Goal: Check status

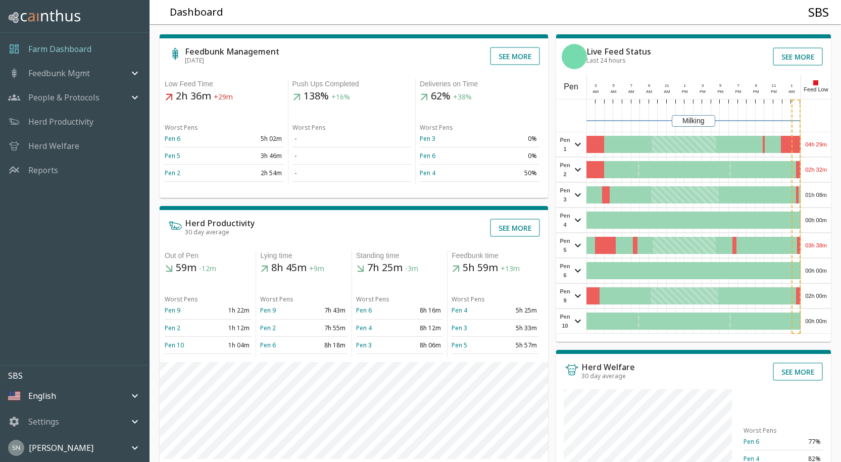
drag, startPoint x: 819, startPoint y: 145, endPoint x: 827, endPoint y: 141, distance: 9.0
click at [830, 140] on div "Feedbunk Management [DATE] See more Low Feed Time 2h 36m +29m Worst Pens Pen 6 …" at bounding box center [490, 341] width 699 height 650
click at [827, 142] on div "04h 29m" at bounding box center [816, 144] width 30 height 24
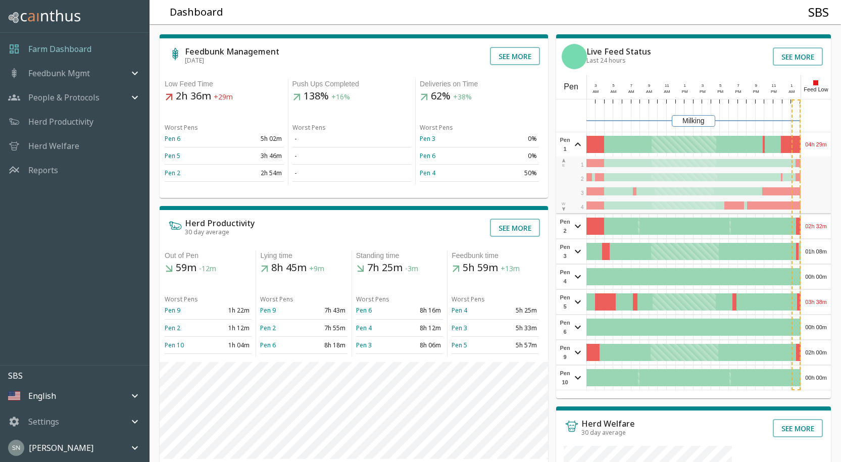
click at [819, 146] on div "04h 29m" at bounding box center [816, 144] width 30 height 24
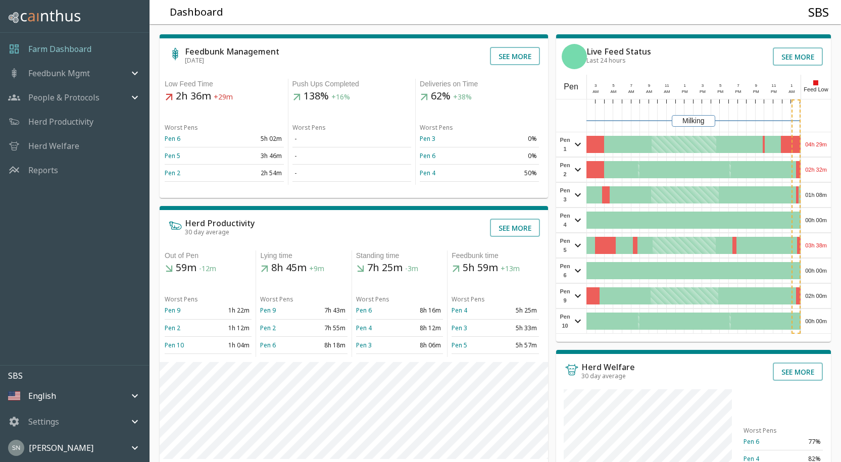
click at [823, 171] on div "02h 32m" at bounding box center [816, 170] width 30 height 24
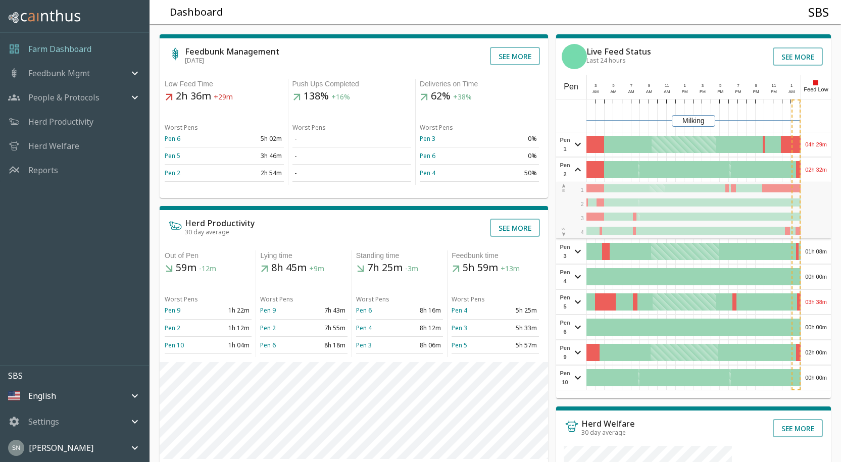
click at [823, 171] on div "02h 32m" at bounding box center [816, 170] width 30 height 24
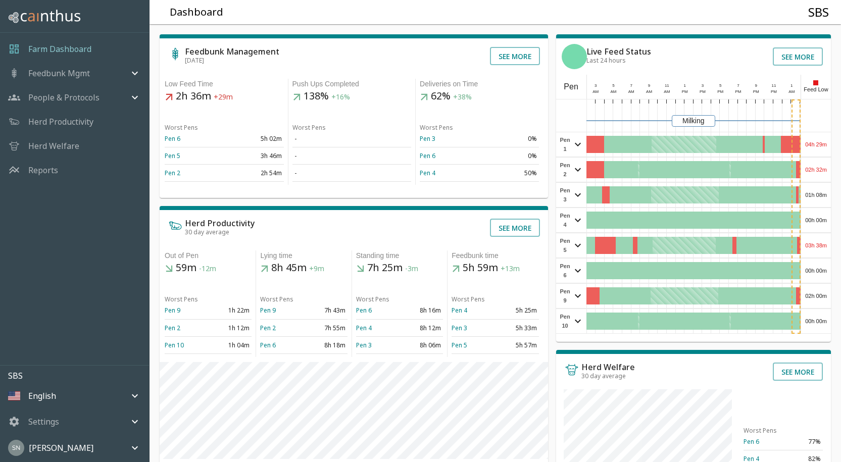
click at [814, 194] on div "01h 08m" at bounding box center [816, 195] width 30 height 24
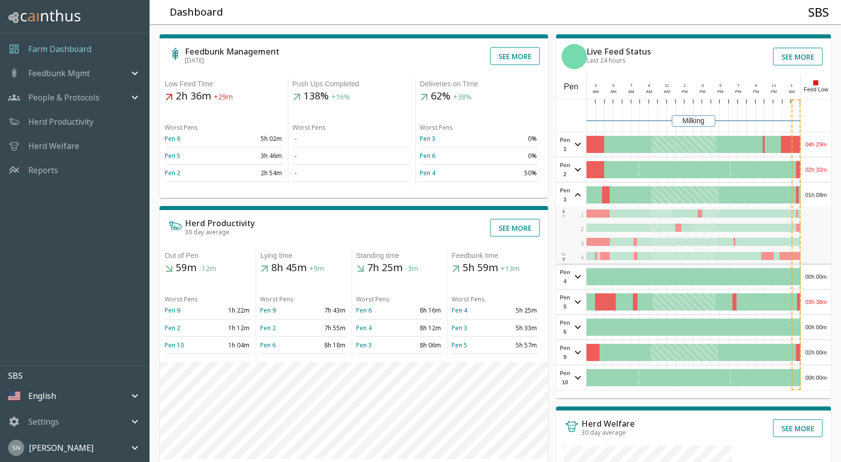
click at [814, 194] on div "01h 08m" at bounding box center [816, 195] width 30 height 24
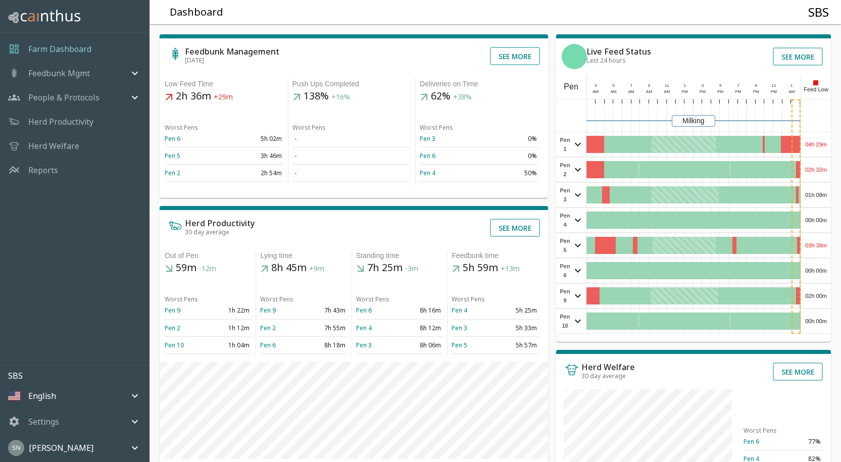
click at [824, 218] on div "00h 00m" at bounding box center [816, 220] width 30 height 24
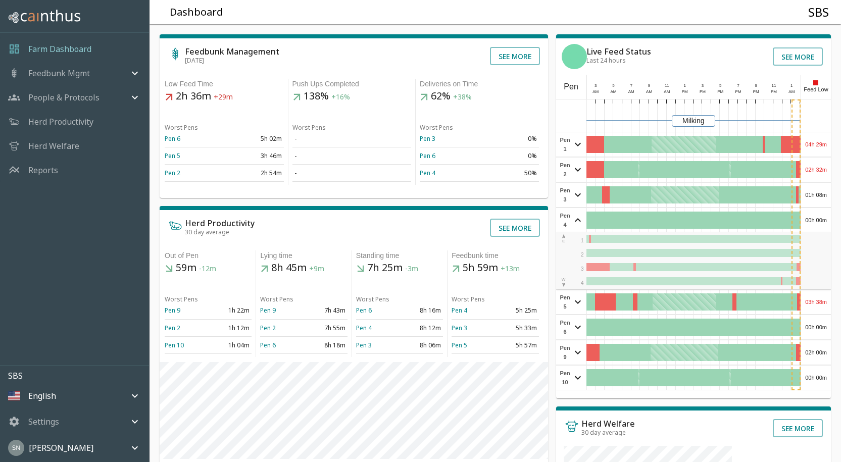
click at [824, 218] on div "00h 00m" at bounding box center [816, 220] width 30 height 24
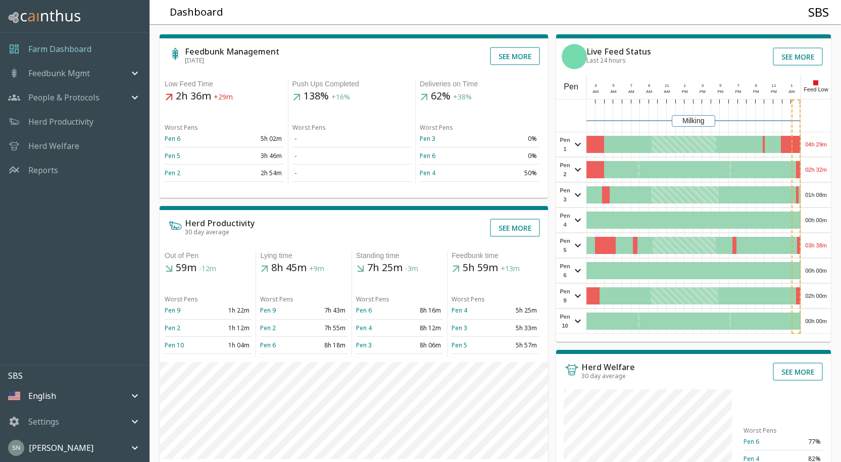
click at [823, 243] on div "03h 38m" at bounding box center [816, 245] width 30 height 24
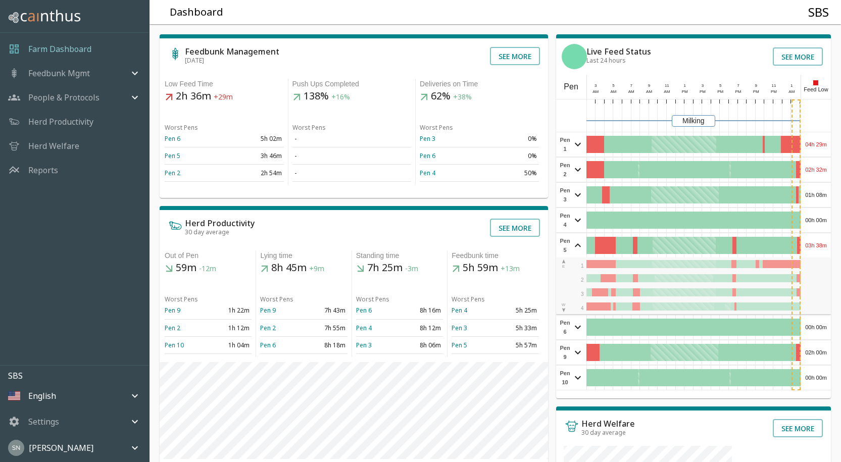
click at [824, 242] on div "03h 38m" at bounding box center [816, 245] width 30 height 24
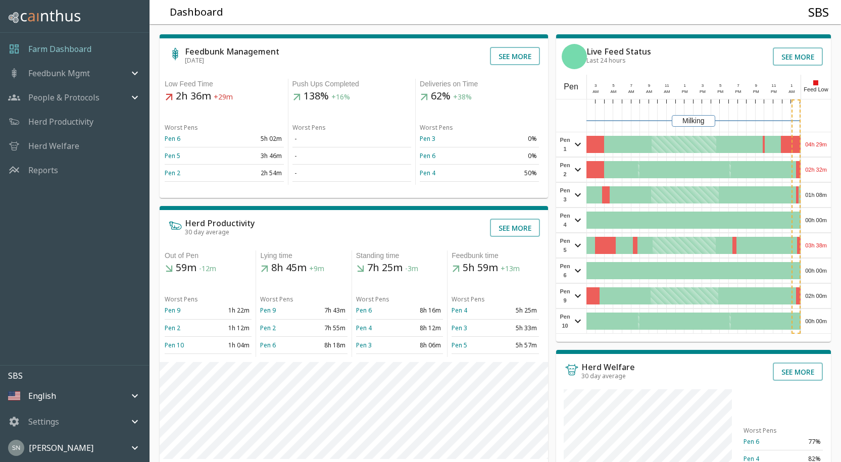
click at [817, 271] on div "00h 00m" at bounding box center [816, 270] width 30 height 24
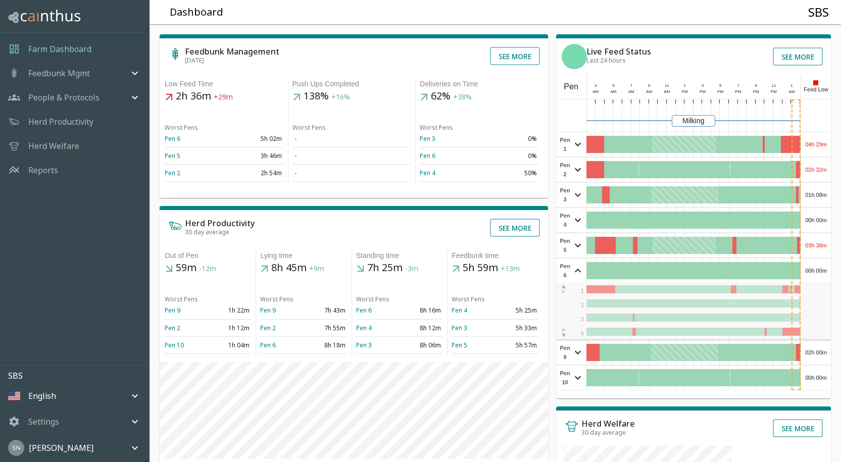
click at [821, 266] on div "00h 00m" at bounding box center [816, 270] width 30 height 24
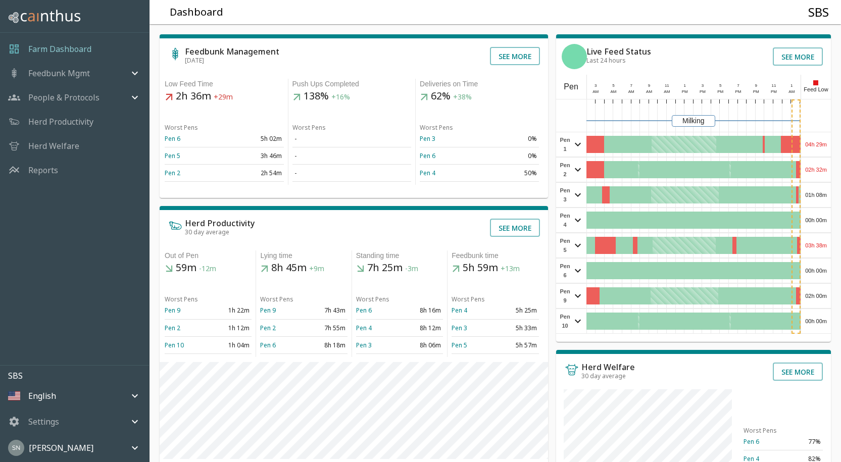
click at [824, 293] on div "02h 00m" at bounding box center [816, 296] width 30 height 24
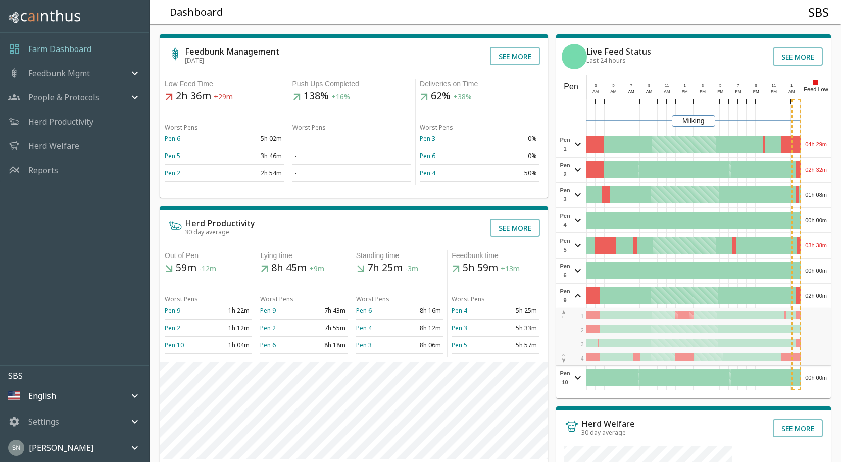
click at [824, 293] on div "02h 00m" at bounding box center [816, 296] width 30 height 24
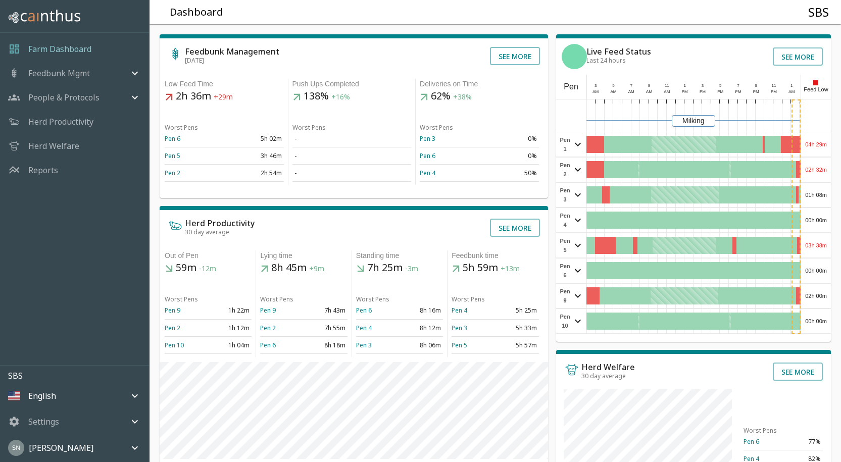
click at [823, 322] on div "00h 00m" at bounding box center [816, 321] width 30 height 24
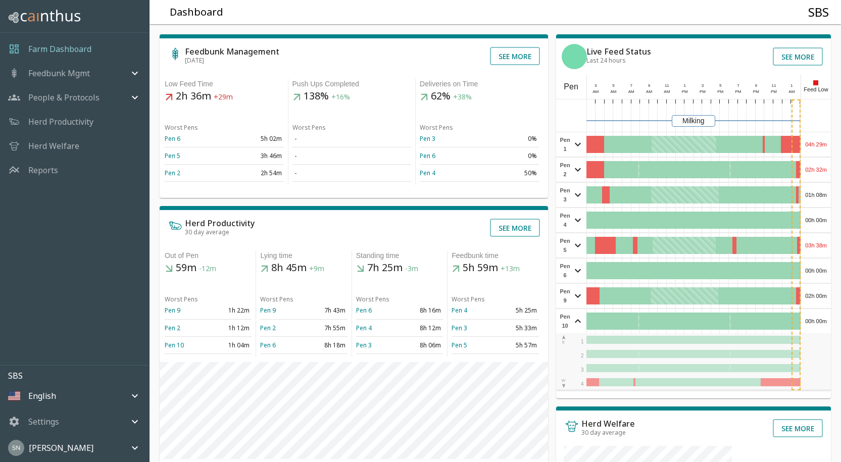
click at [823, 322] on div "00h 00m" at bounding box center [816, 321] width 30 height 24
